Goal: Check status: Check status

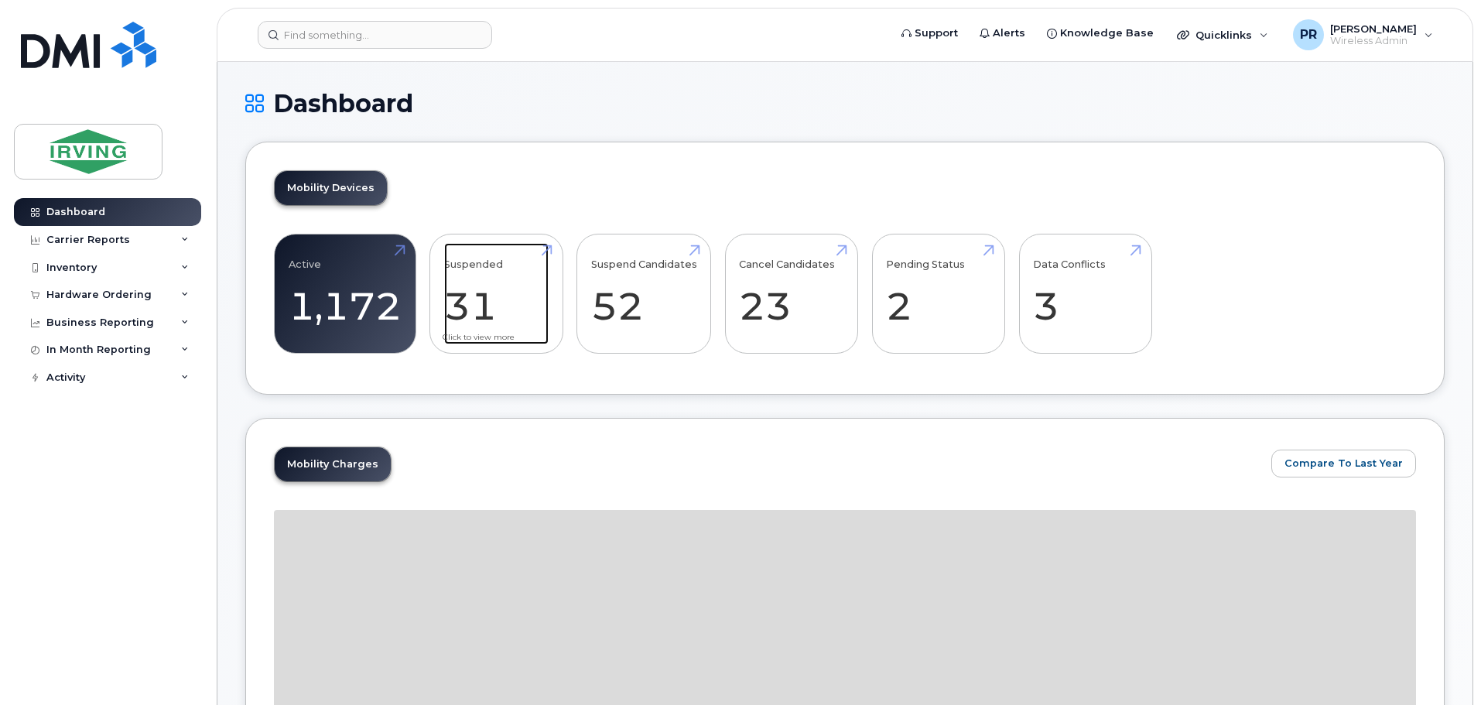
click at [484, 304] on link "Suspended 31 -93%" at bounding box center [496, 294] width 104 height 102
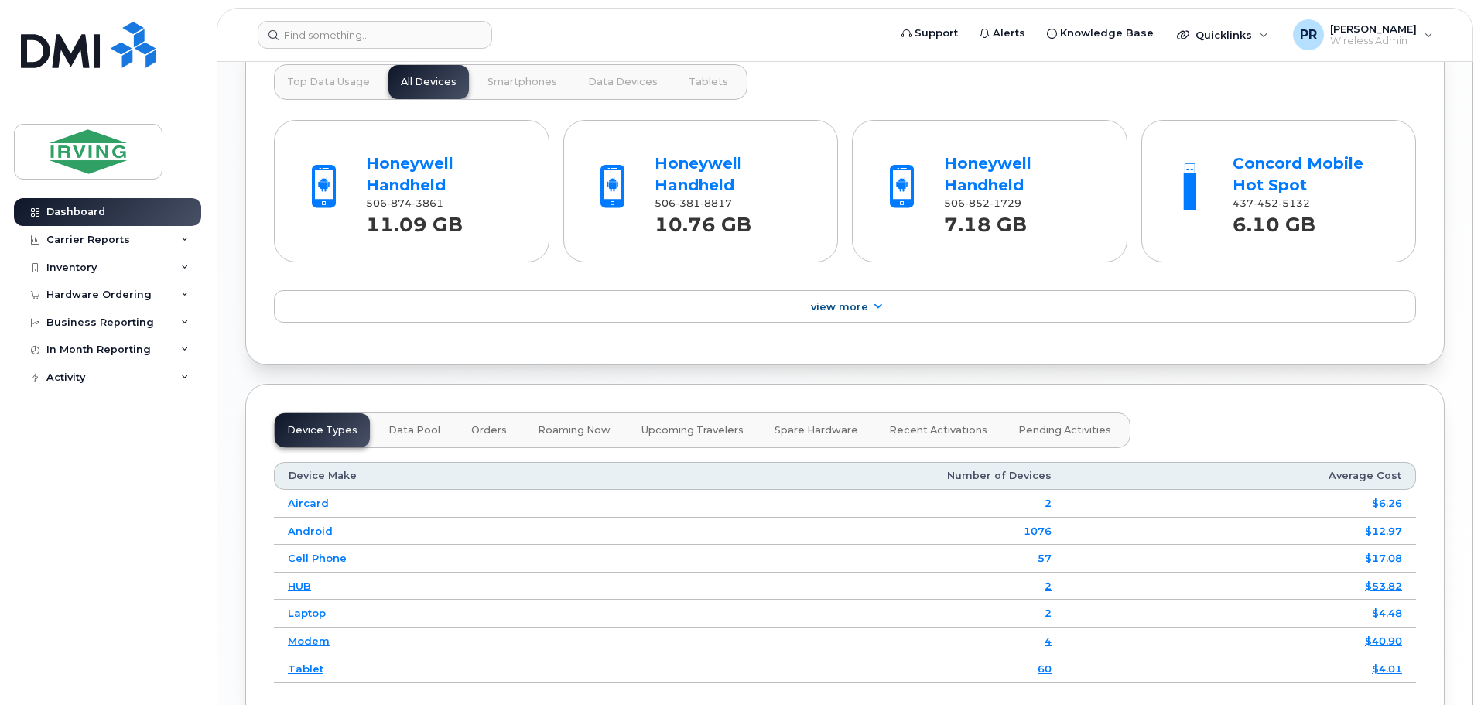
scroll to position [1577, 0]
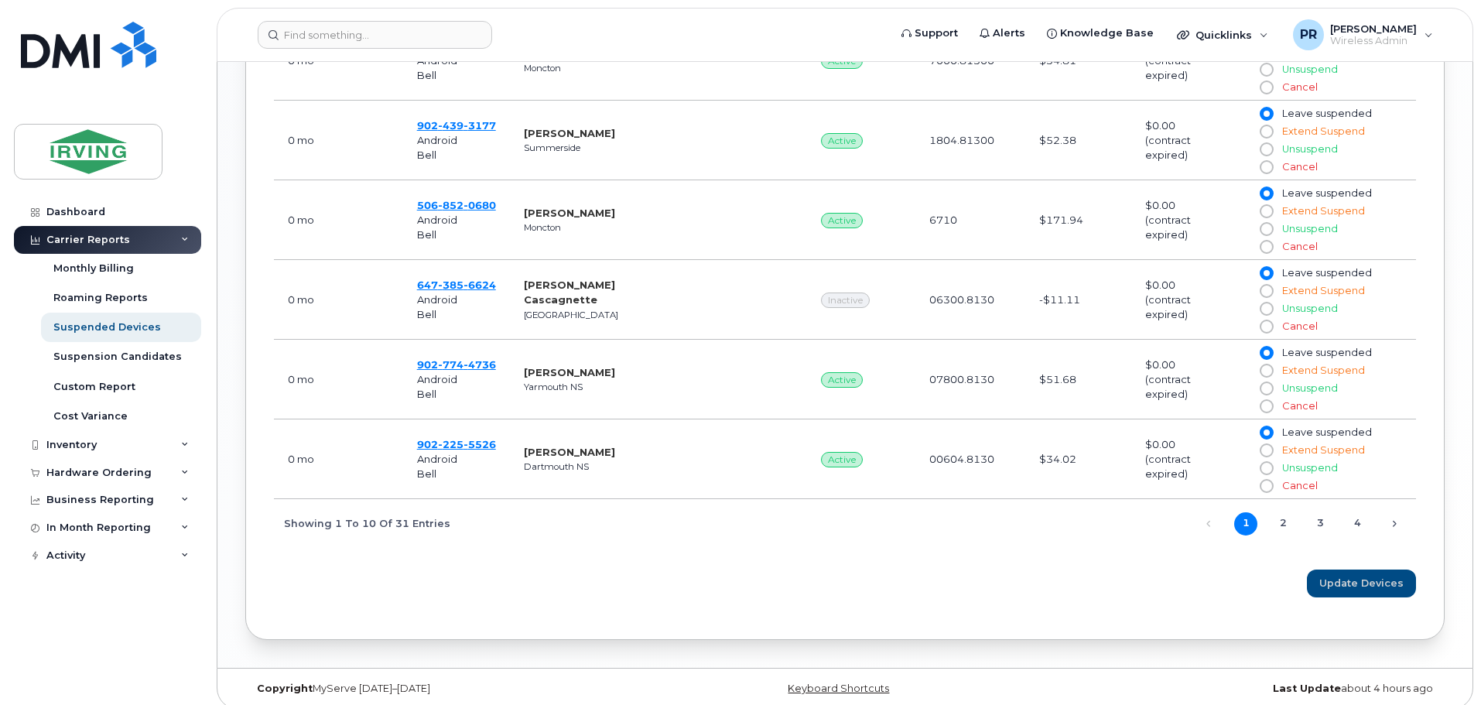
scroll to position [1107, 0]
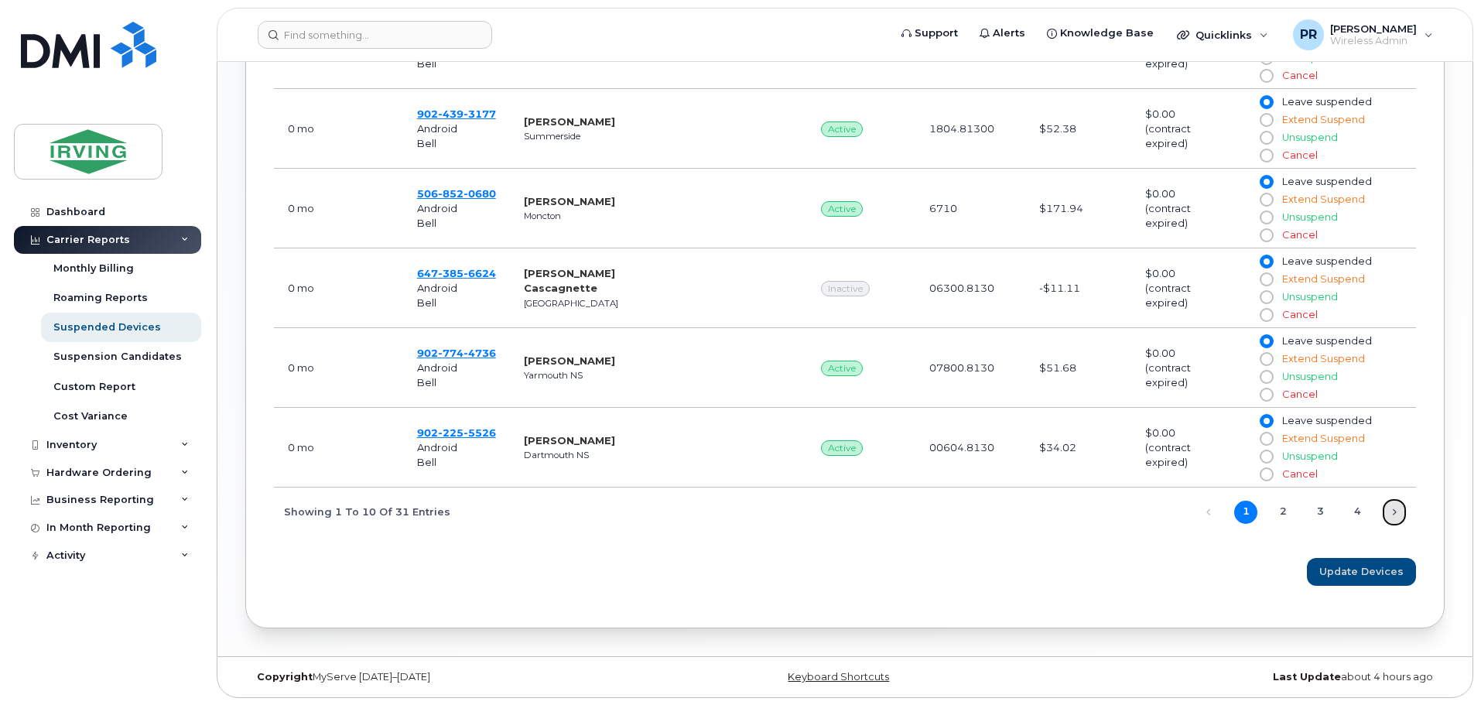
click at [1396, 510] on link "Next" at bounding box center [1394, 512] width 23 height 23
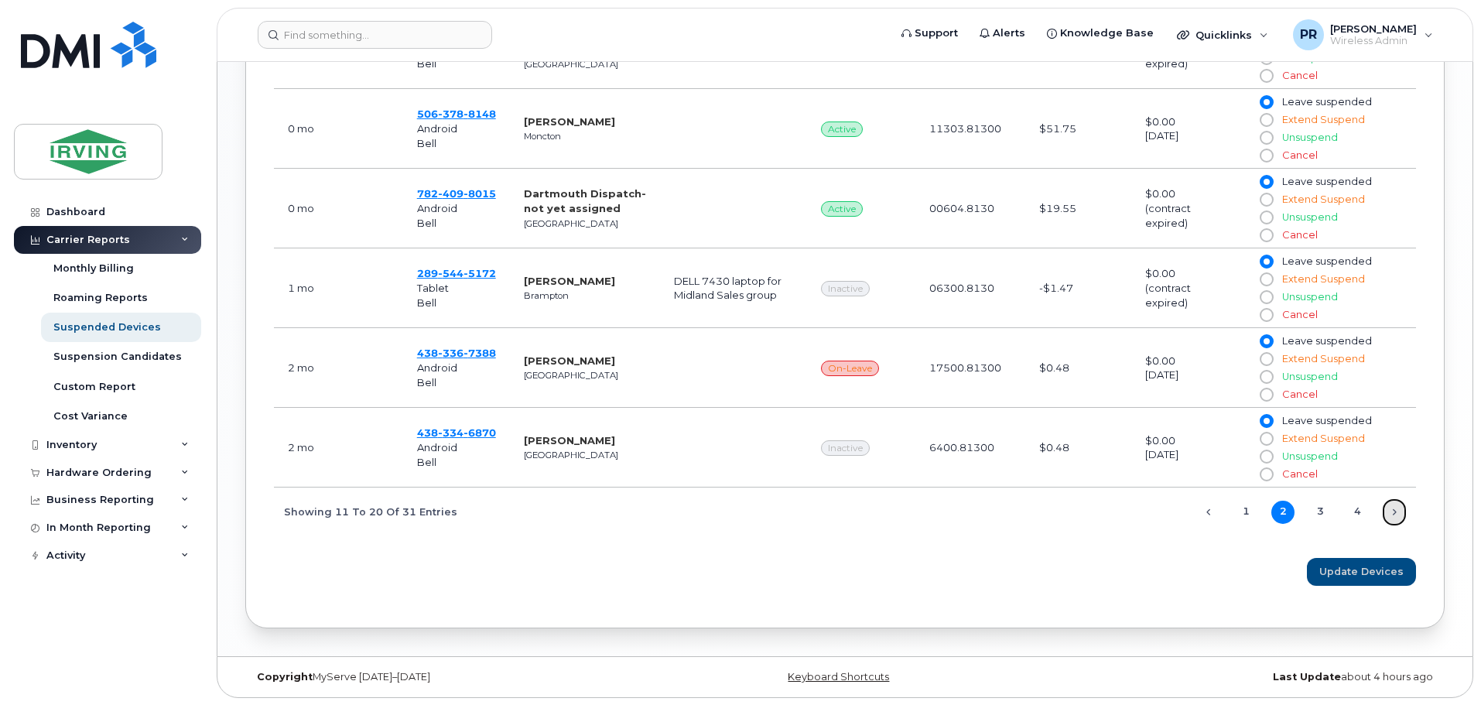
click at [1387, 511] on link "Next" at bounding box center [1394, 512] width 23 height 23
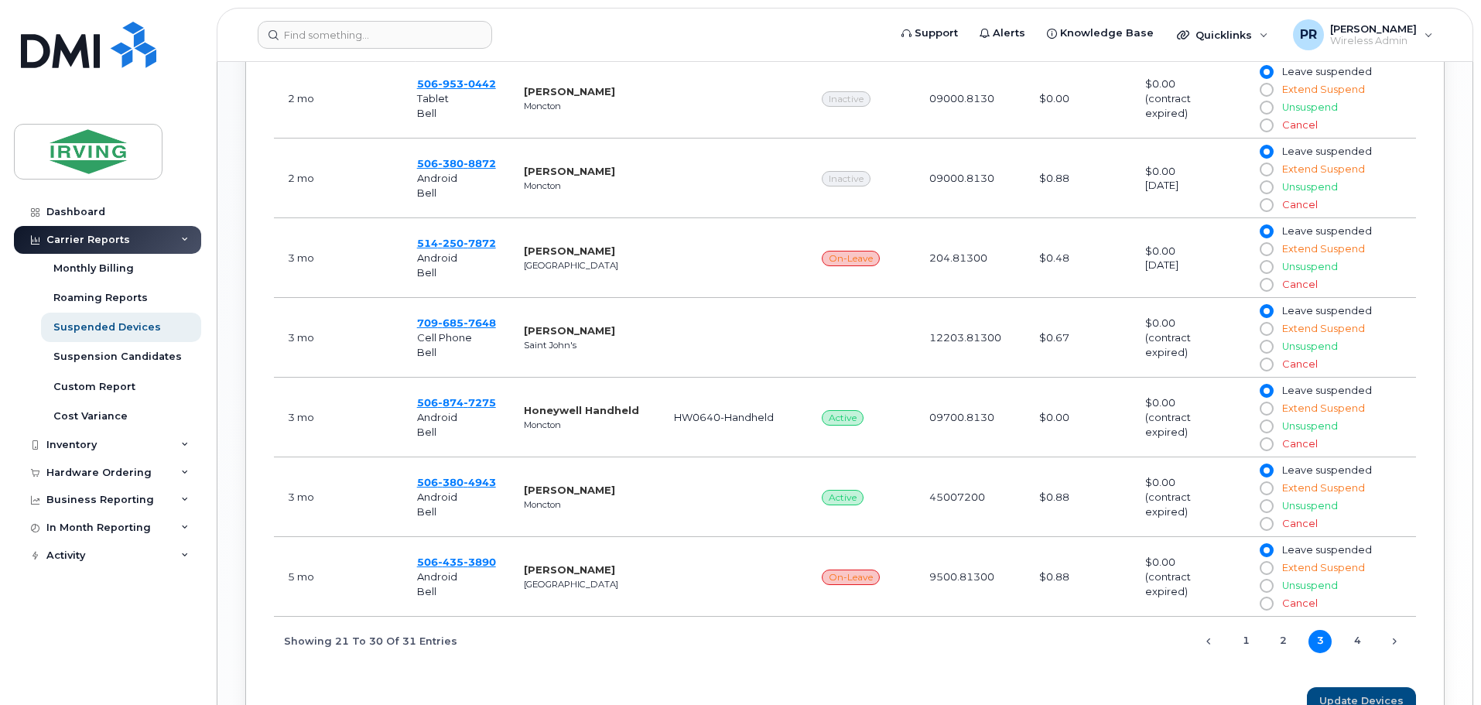
scroll to position [952, 0]
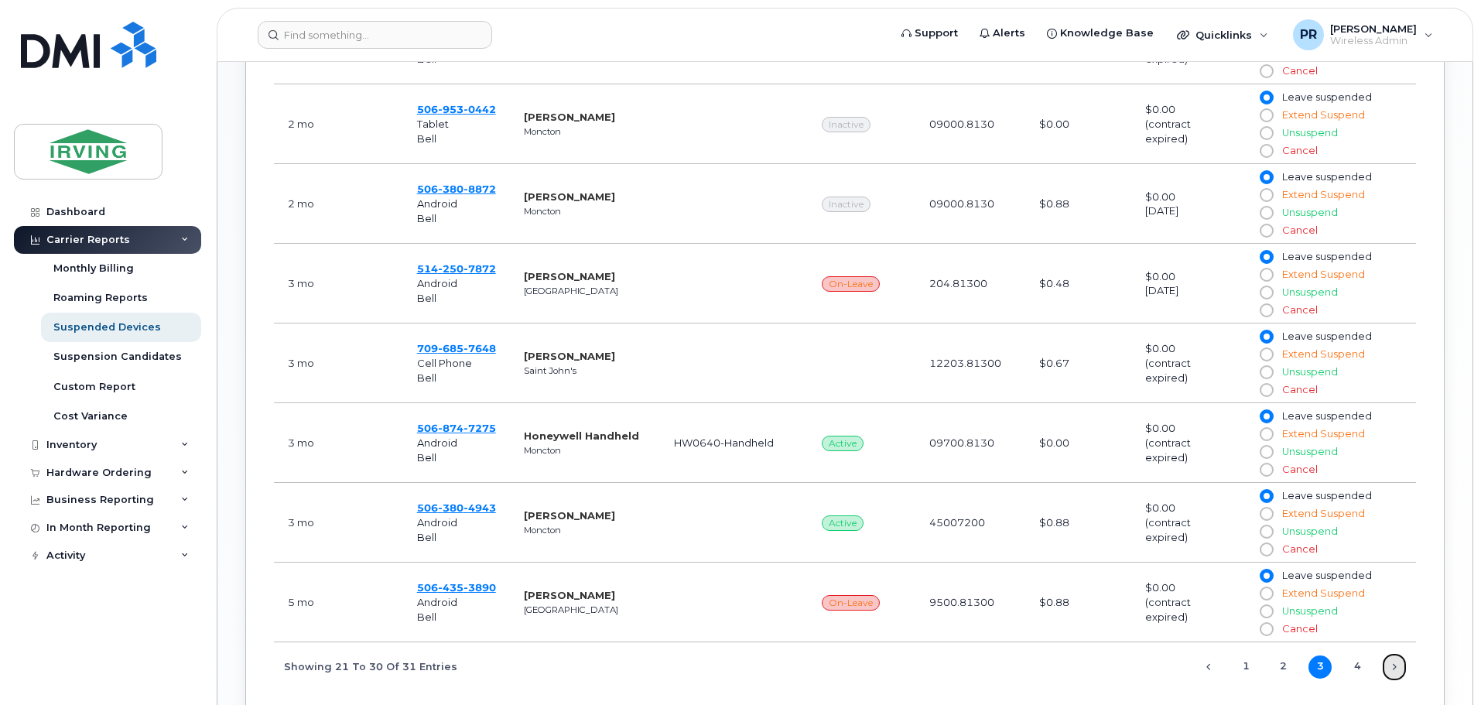
click at [1389, 670] on link "Next" at bounding box center [1394, 666] width 23 height 23
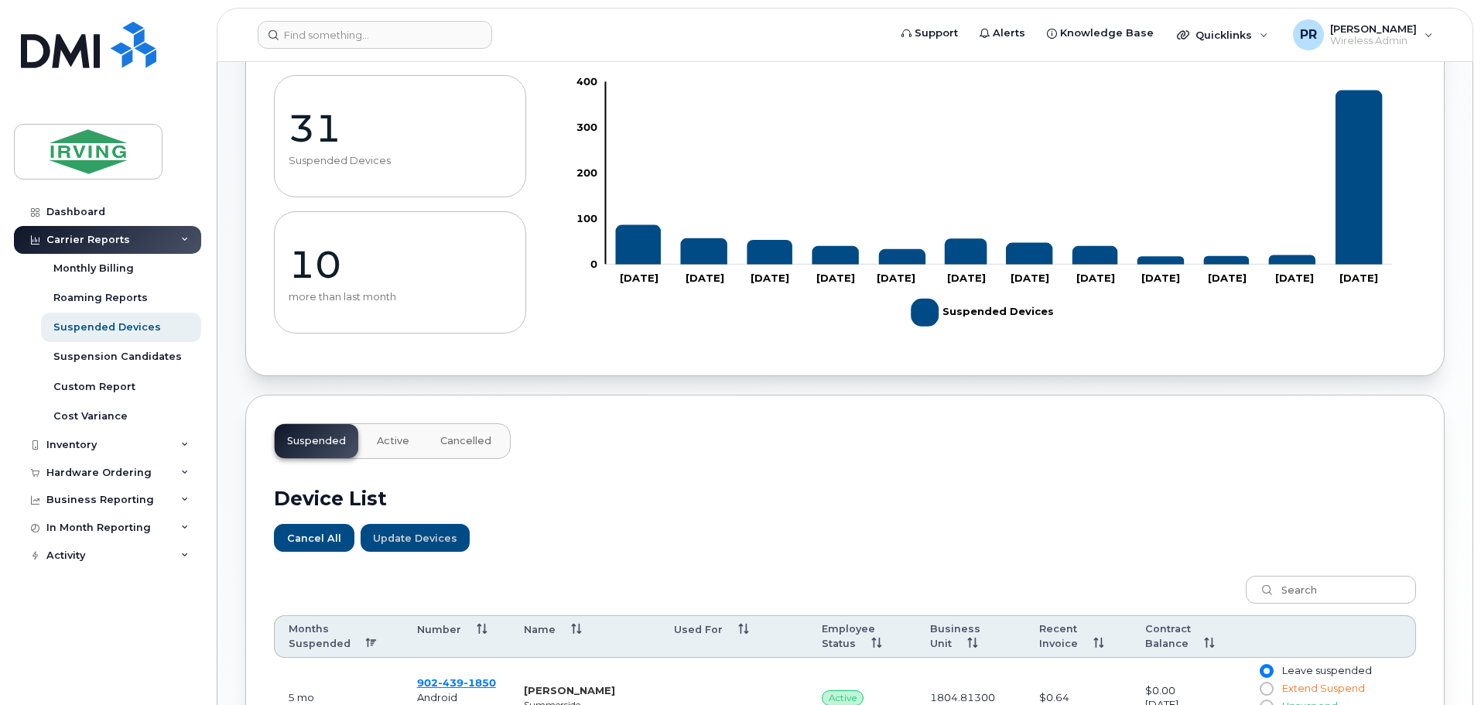
scroll to position [0, 0]
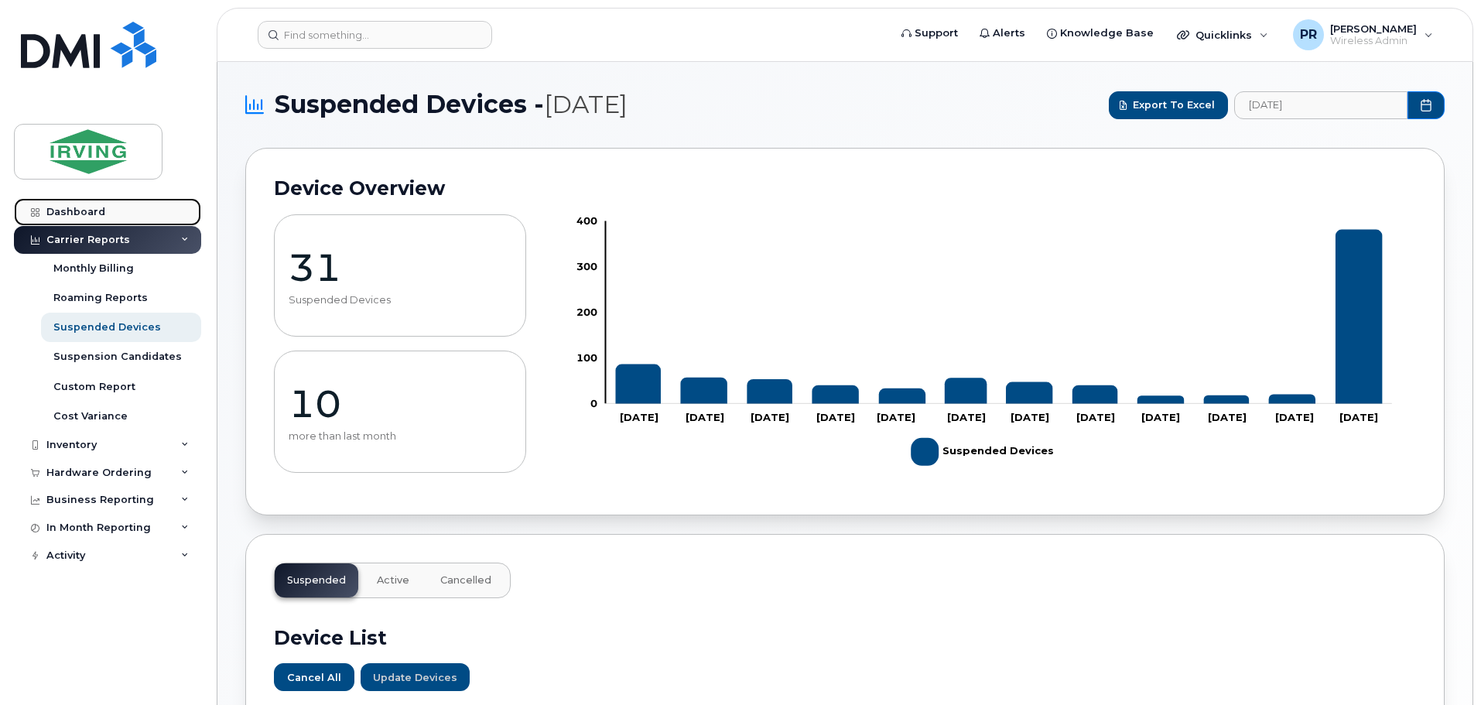
click at [92, 214] on div "Dashboard" at bounding box center [75, 212] width 59 height 12
